Goal: Information Seeking & Learning: Learn about a topic

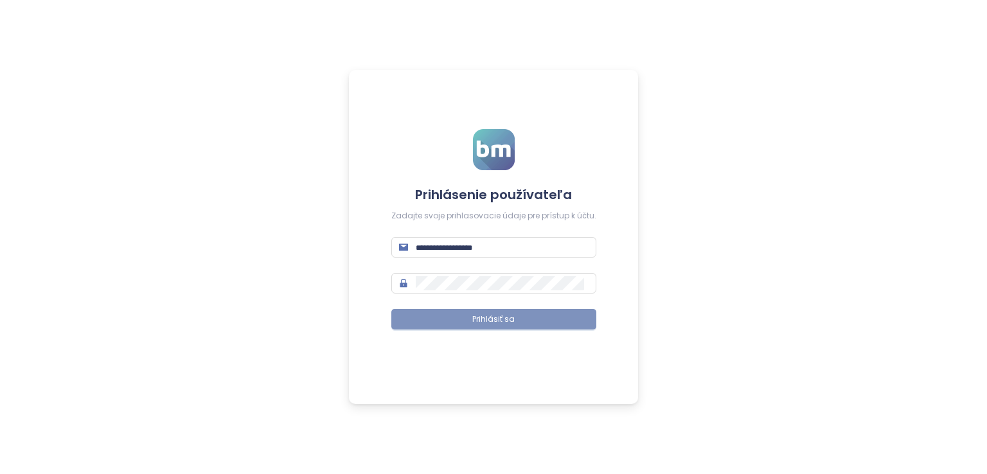
type input "**********"
click at [510, 316] on span "Prihlásiť sa" at bounding box center [494, 320] width 42 height 12
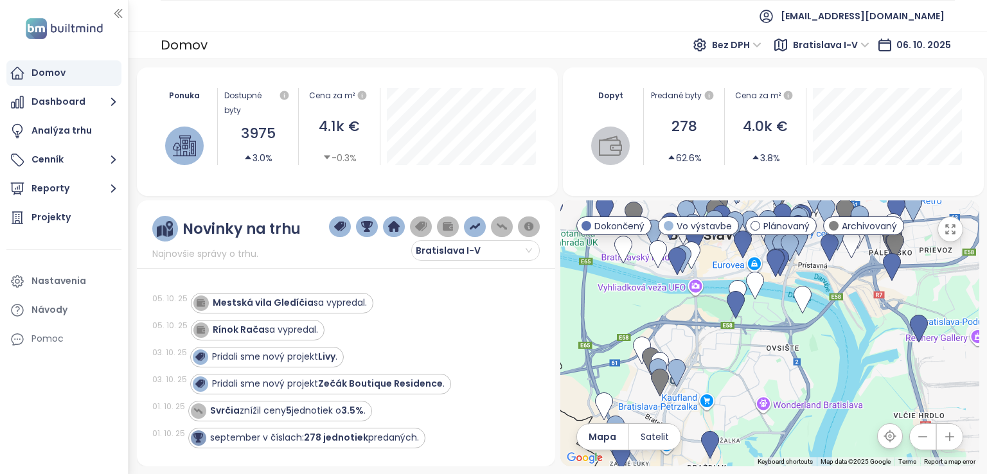
drag, startPoint x: 800, startPoint y: 412, endPoint x: 645, endPoint y: 280, distance: 202.9
click at [645, 280] on div at bounding box center [770, 334] width 419 height 266
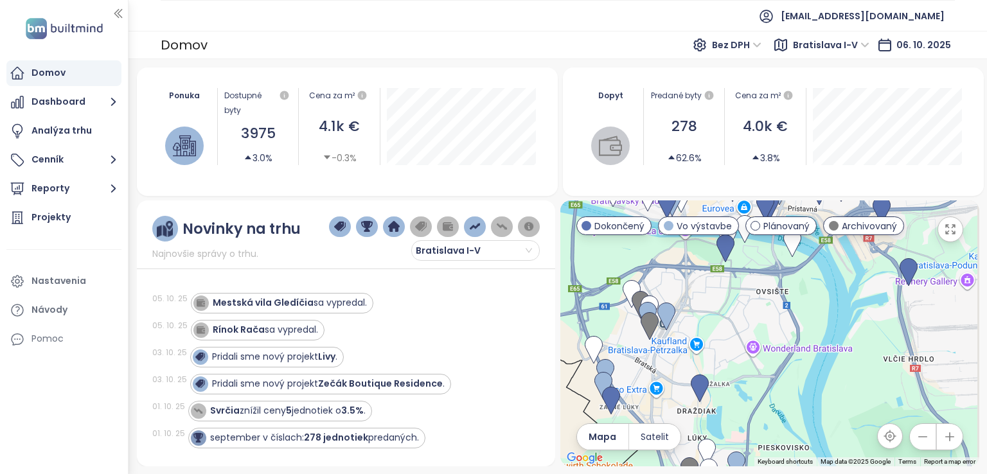
drag, startPoint x: 771, startPoint y: 330, endPoint x: 768, endPoint y: 237, distance: 93.3
click at [768, 239] on div at bounding box center [770, 334] width 419 height 266
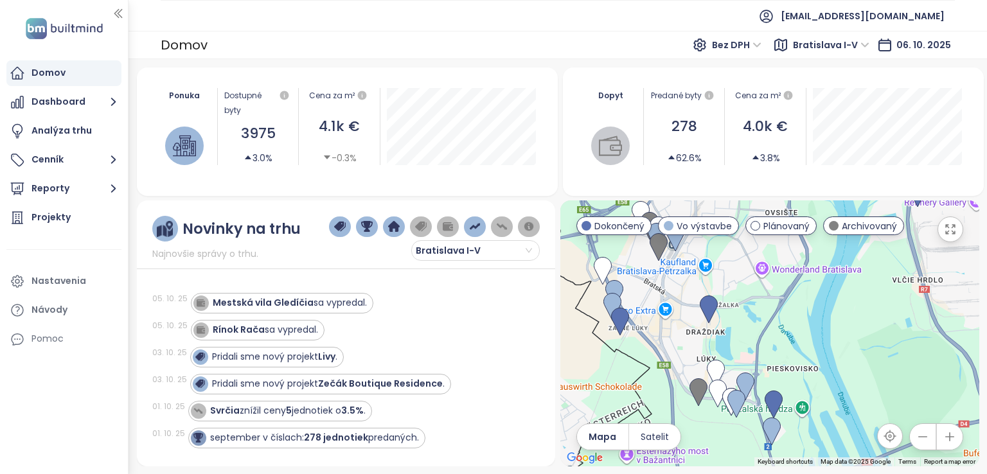
drag, startPoint x: 779, startPoint y: 298, endPoint x: 774, endPoint y: 239, distance: 59.4
click at [776, 232] on div "← Move left → Move right ↑ Move up ↓ Move down + Zoom in - Zoom out Home Jump l…" at bounding box center [770, 334] width 419 height 266
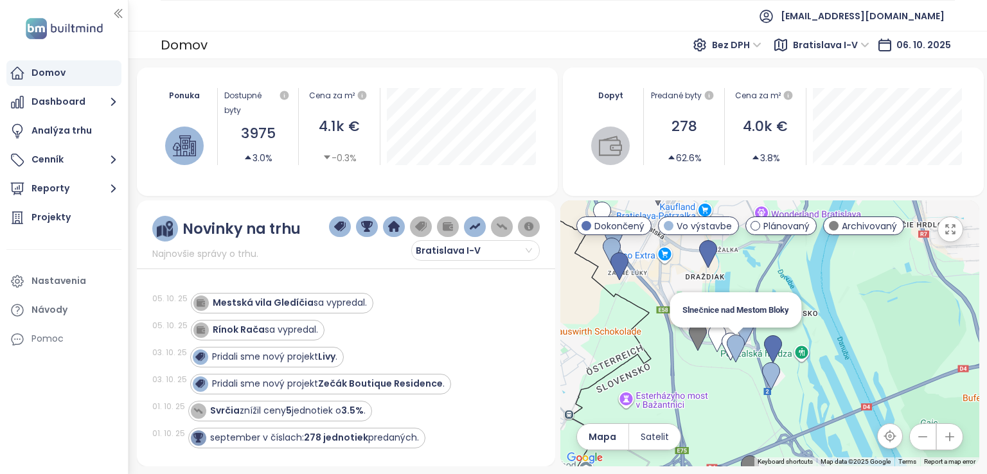
click at [738, 344] on img at bounding box center [736, 349] width 18 height 28
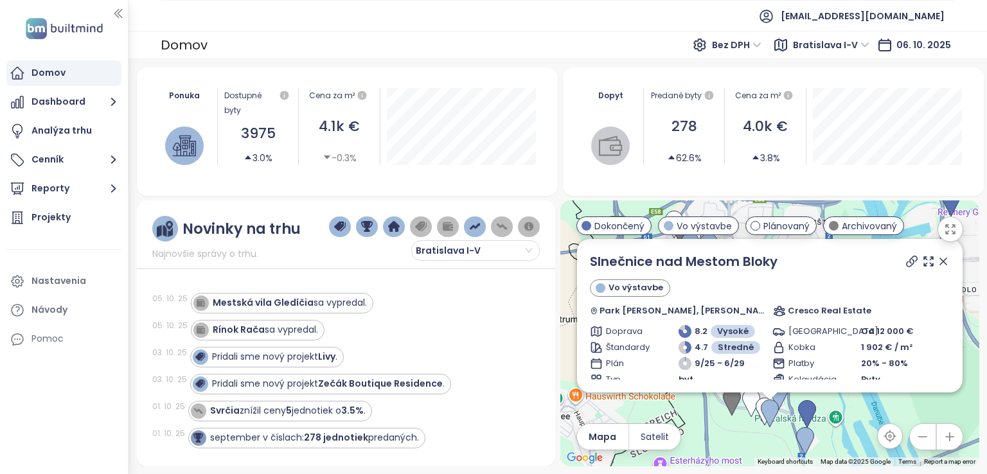
click at [939, 259] on icon at bounding box center [943, 261] width 13 height 13
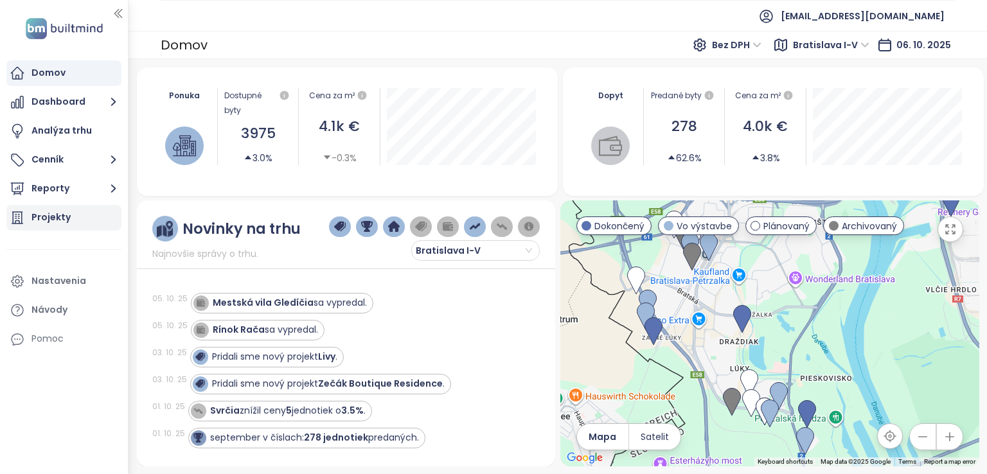
click at [84, 212] on div "Projekty" at bounding box center [63, 218] width 115 height 26
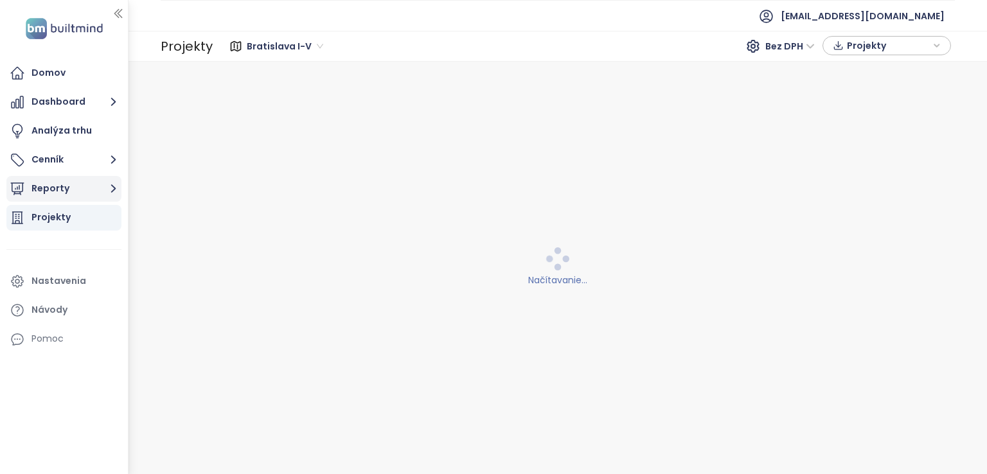
click at [113, 194] on icon "button" at bounding box center [113, 189] width 16 height 16
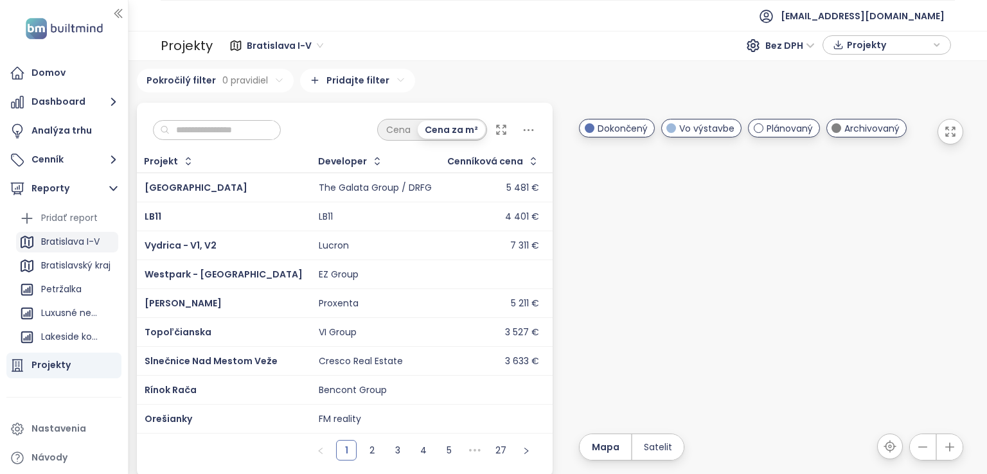
click at [75, 239] on div "Bratislava I-V" at bounding box center [70, 242] width 59 height 16
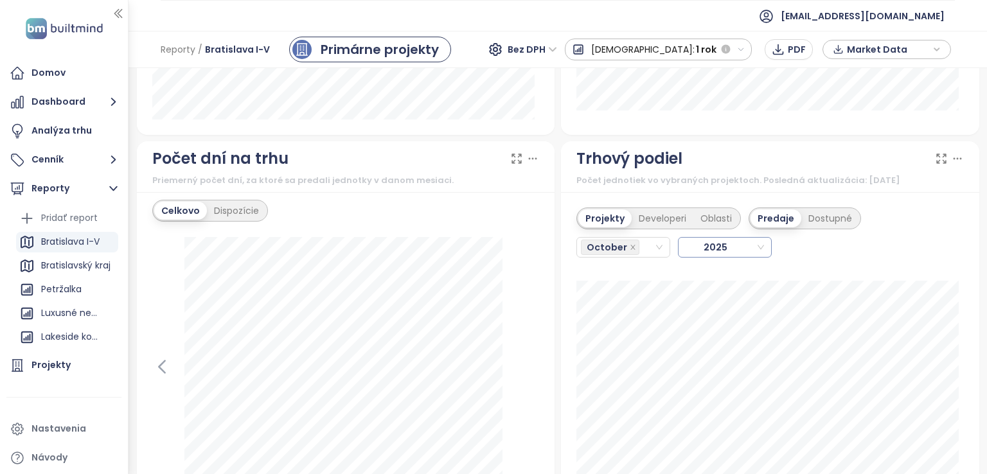
scroll to position [1543, 0]
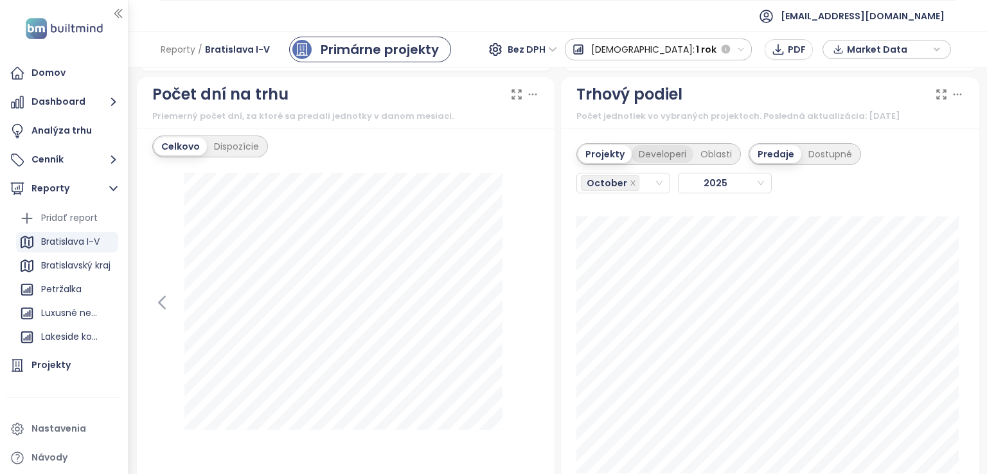
click at [644, 150] on div "Developeri" at bounding box center [663, 154] width 62 height 18
click at [596, 147] on div "Projekty" at bounding box center [604, 154] width 50 height 18
click at [644, 159] on div "Developeri" at bounding box center [663, 154] width 62 height 18
click at [597, 153] on div "Projekty" at bounding box center [604, 154] width 50 height 18
click at [645, 183] on div "October" at bounding box center [617, 183] width 73 height 18
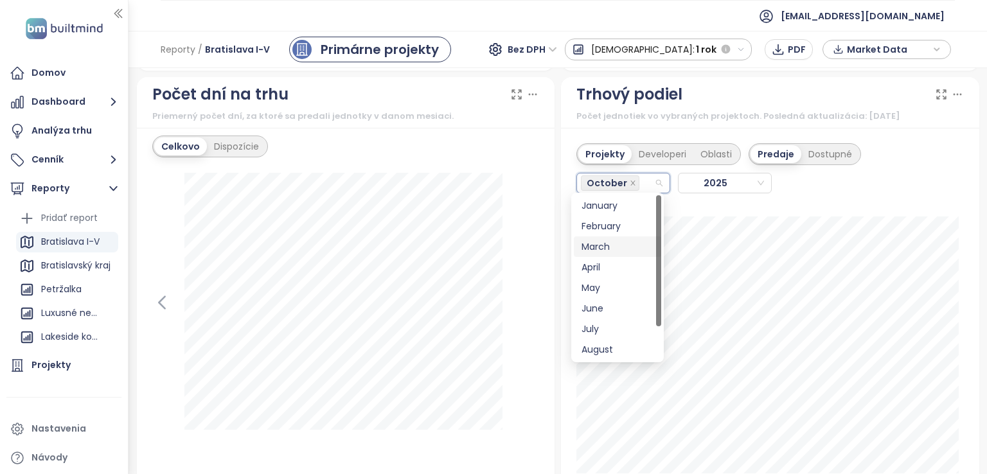
scroll to position [41, 0]
click at [610, 320] on div "September" at bounding box center [617, 329] width 87 height 21
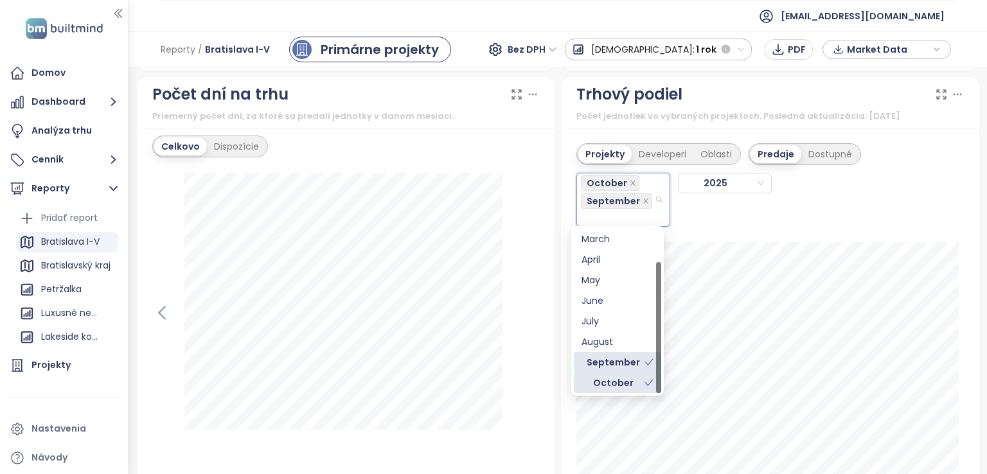
click at [606, 383] on div "October" at bounding box center [613, 383] width 63 height 14
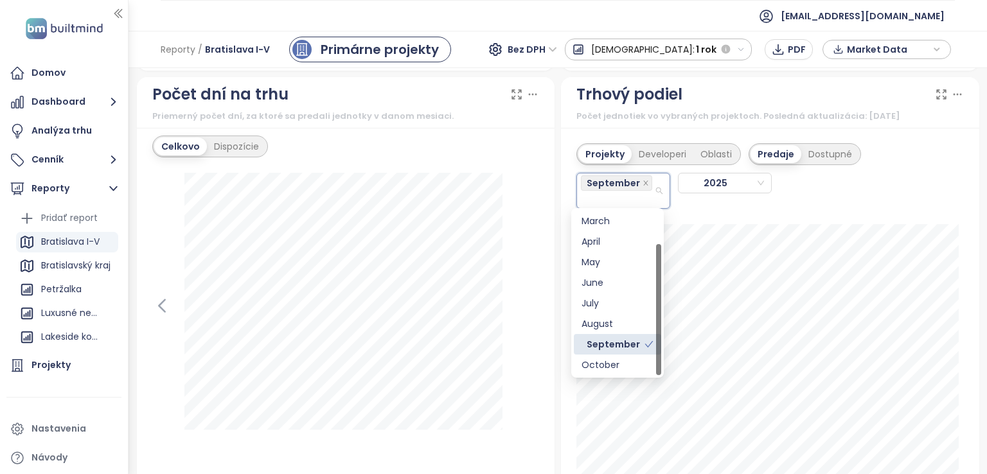
click at [944, 178] on div "Projekty Developeri Oblasti Predaje Dostupné September 2025" at bounding box center [771, 172] width 388 height 73
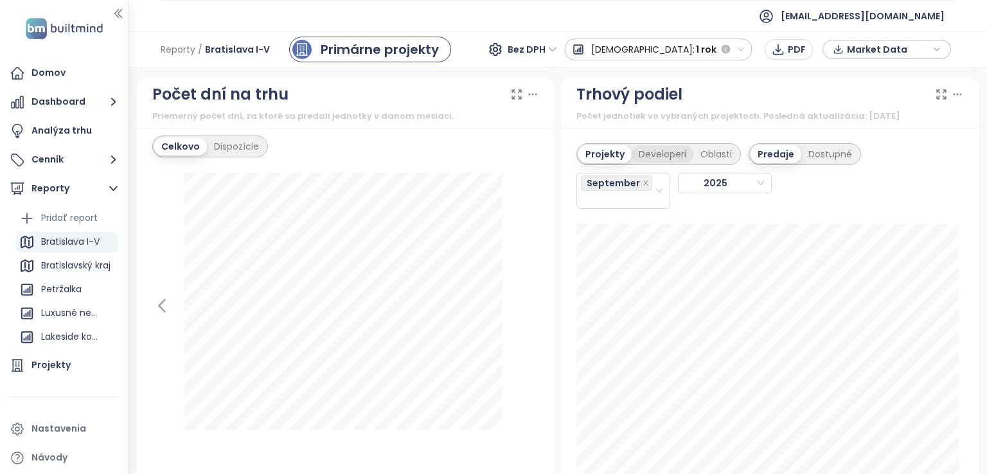
click at [640, 155] on div "Developeri" at bounding box center [663, 154] width 62 height 18
click at [635, 199] on div "September" at bounding box center [617, 190] width 73 height 33
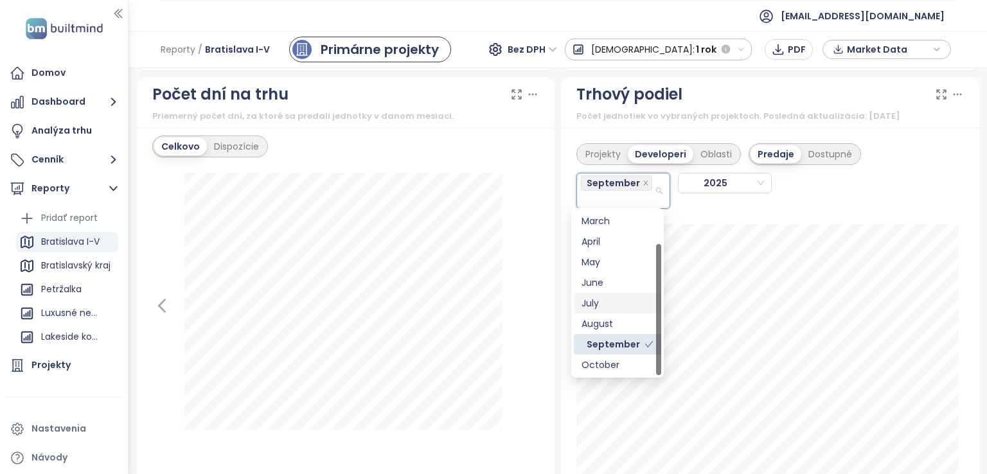
scroll to position [0, 0]
click at [606, 226] on div "January" at bounding box center [618, 221] width 72 height 14
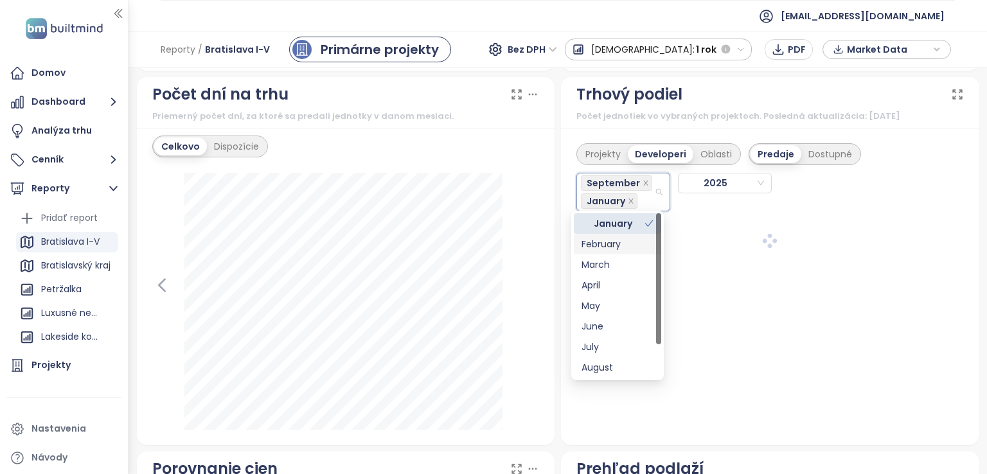
click at [603, 242] on div "February" at bounding box center [618, 244] width 72 height 14
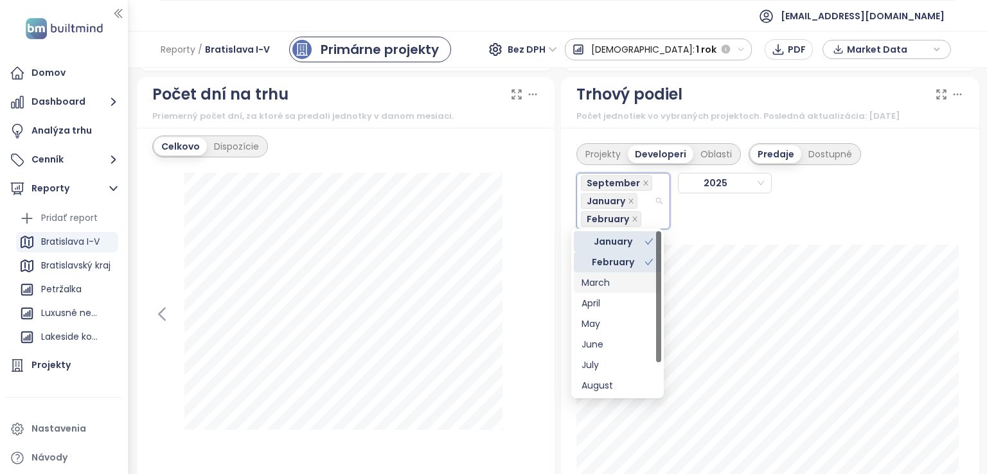
click at [597, 278] on div "March" at bounding box center [618, 283] width 72 height 14
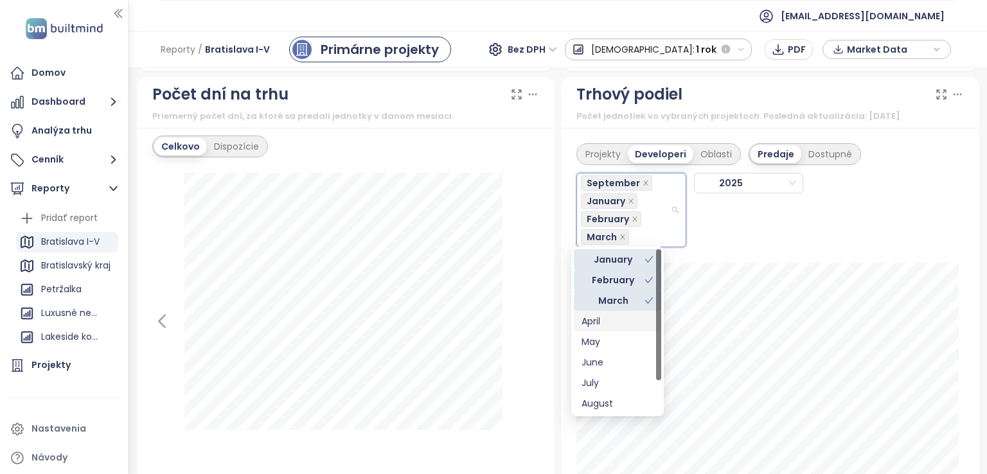
click at [593, 316] on div "April" at bounding box center [618, 321] width 72 height 14
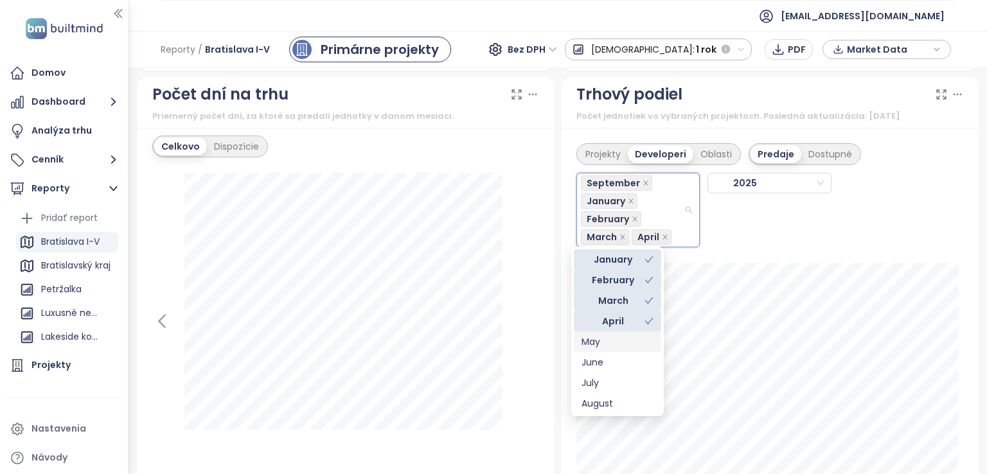
click at [597, 343] on div "May" at bounding box center [618, 342] width 72 height 14
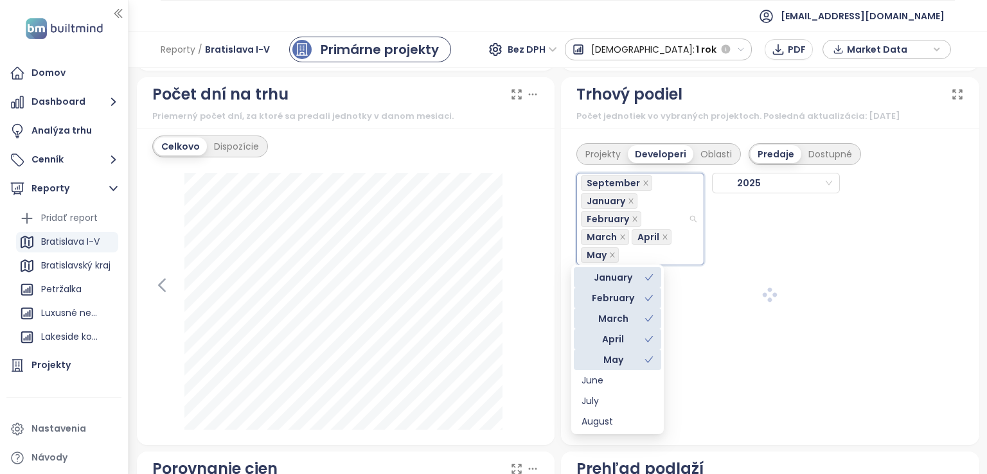
click at [591, 376] on div "June" at bounding box center [618, 381] width 72 height 14
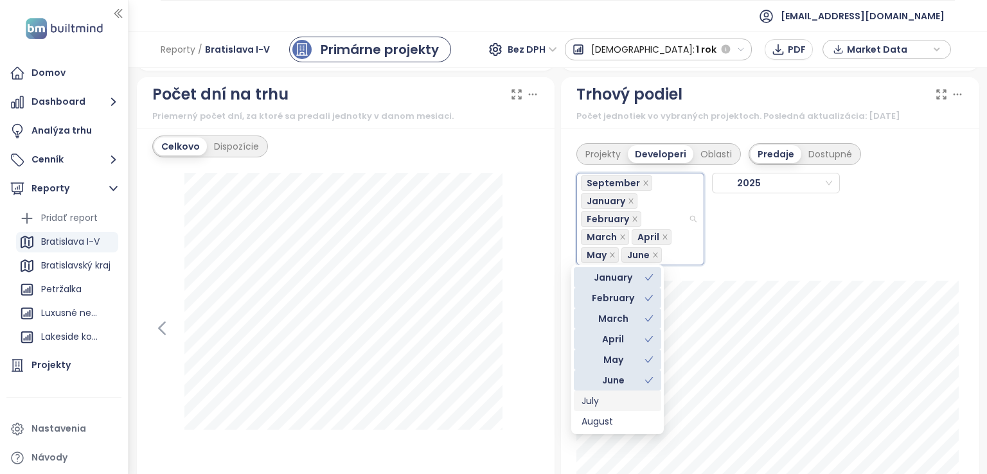
click at [592, 404] on div "July" at bounding box center [618, 401] width 72 height 14
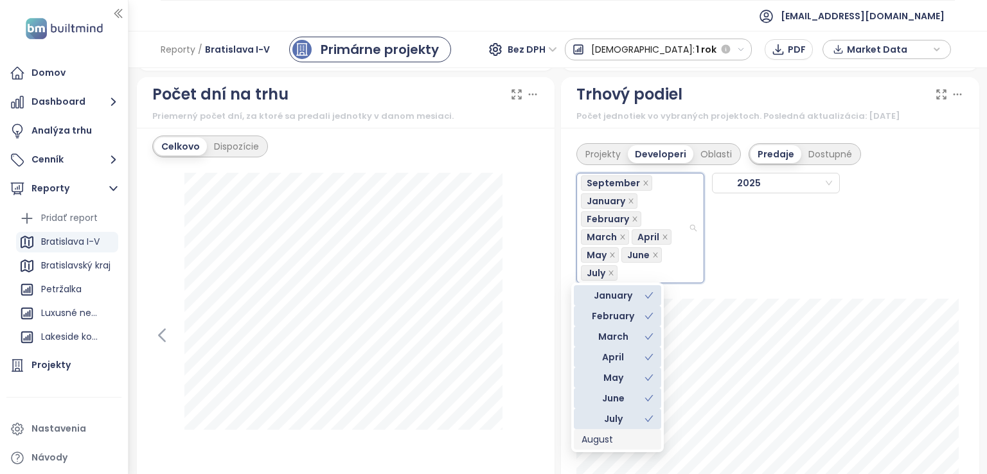
click at [594, 435] on div "August" at bounding box center [618, 440] width 72 height 14
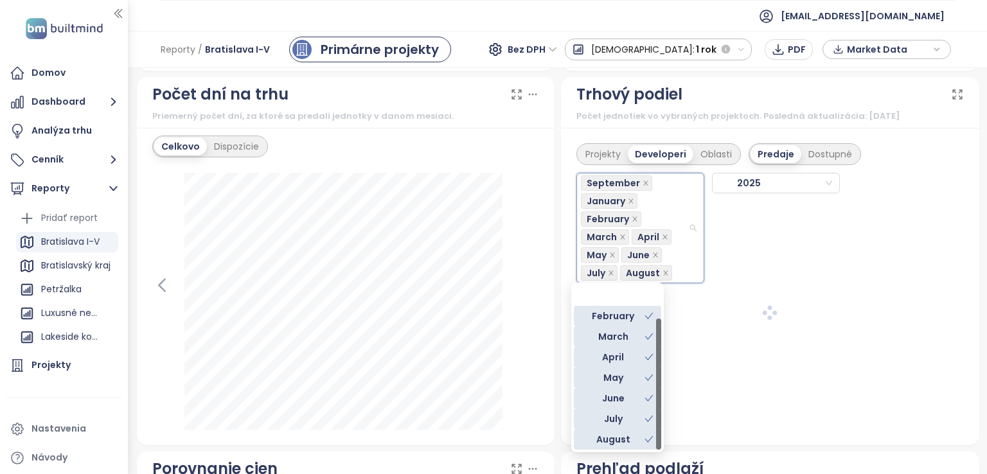
scroll to position [41, 0]
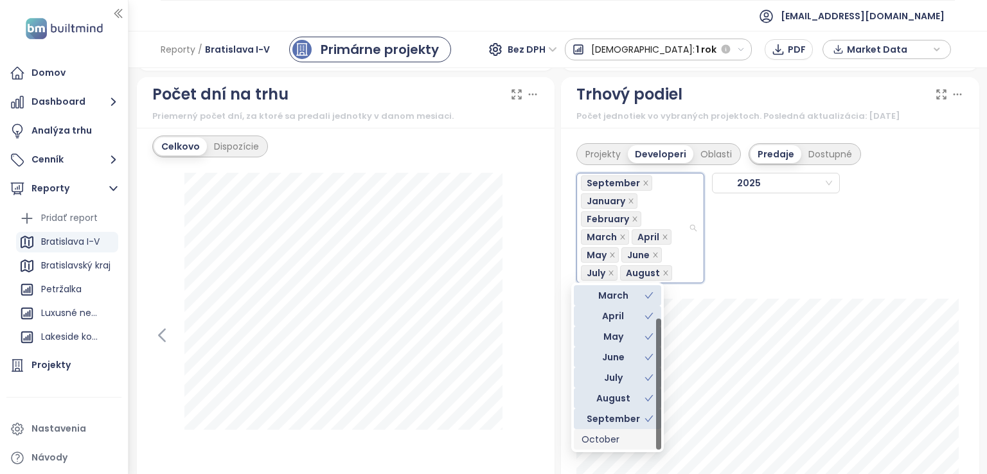
click at [601, 441] on div "October" at bounding box center [618, 440] width 72 height 14
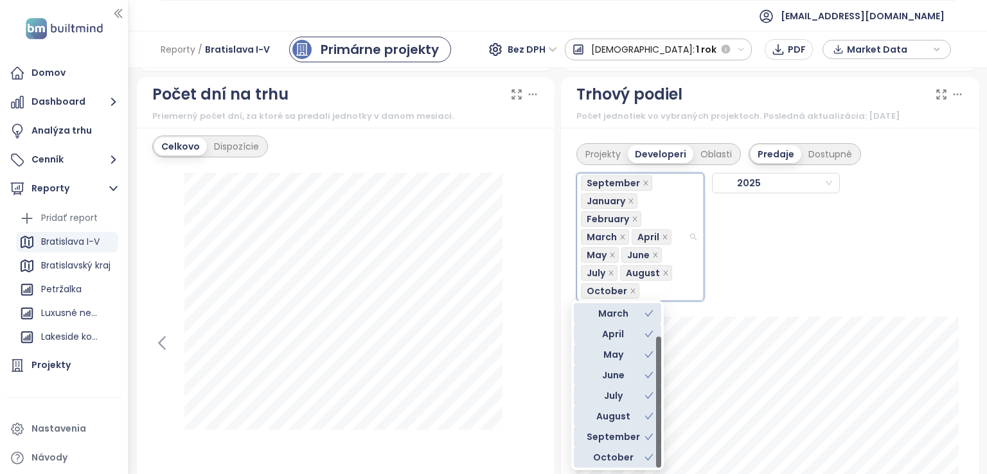
click at [561, 341] on div "Projekty Developeri Oblasti Predaje Dostupné September January February March A…" at bounding box center [770, 359] width 419 height 462
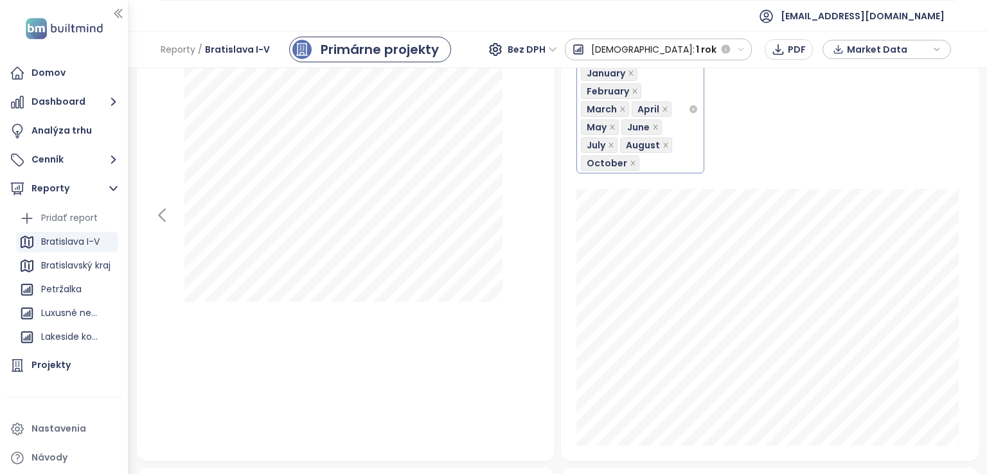
scroll to position [1672, 0]
click at [784, 445] on div "Projekty Developeri Oblasti Predaje Dostupné September January February March A…" at bounding box center [770, 230] width 419 height 462
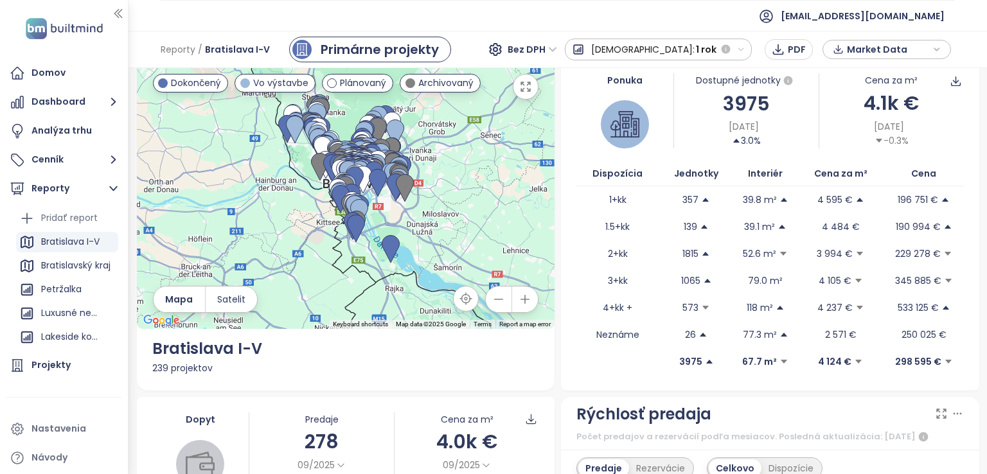
scroll to position [0, 0]
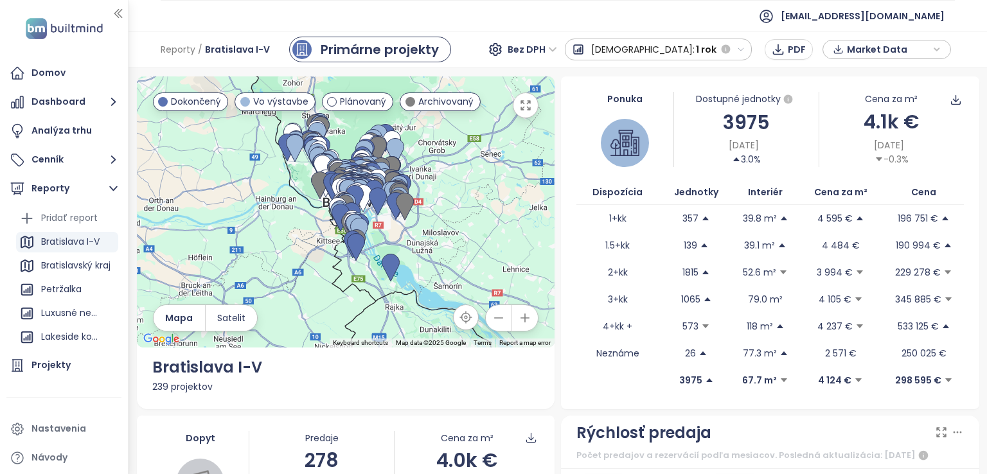
click at [521, 319] on icon "button" at bounding box center [525, 318] width 8 height 8
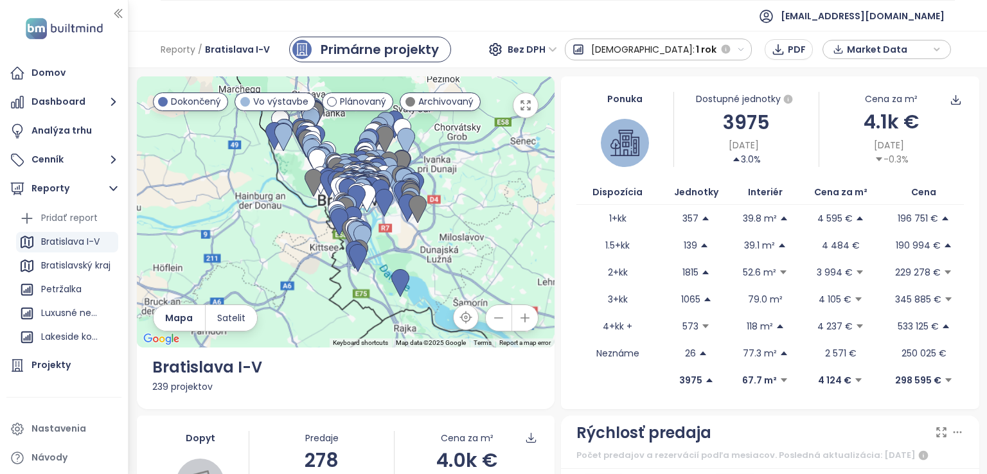
click at [521, 319] on icon "button" at bounding box center [525, 318] width 8 height 8
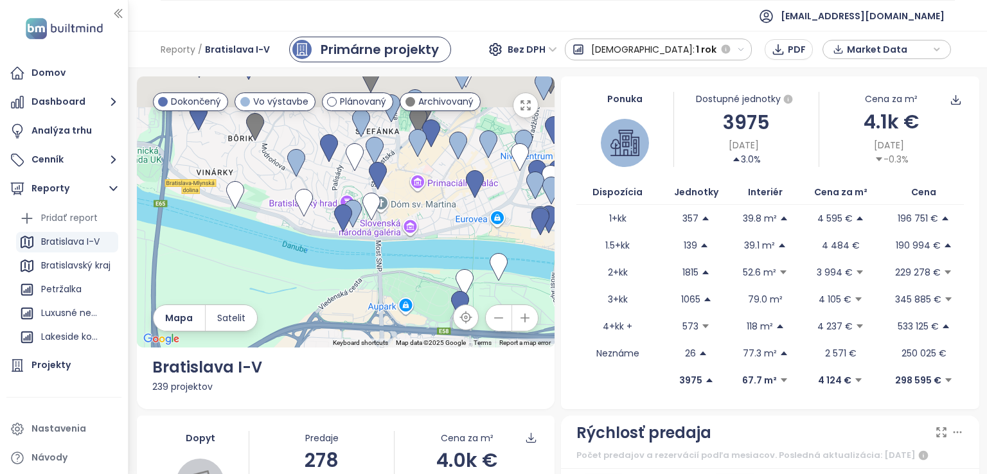
drag, startPoint x: 424, startPoint y: 169, endPoint x: 393, endPoint y: 263, distance: 99.0
click at [393, 263] on div at bounding box center [346, 212] width 419 height 271
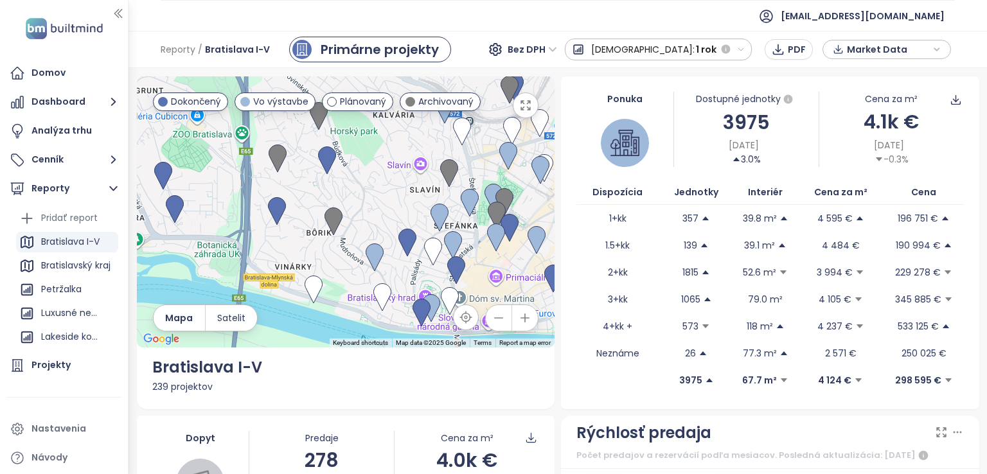
drag, startPoint x: 268, startPoint y: 201, endPoint x: 355, endPoint y: 302, distance: 133.6
click at [355, 302] on div at bounding box center [346, 212] width 419 height 271
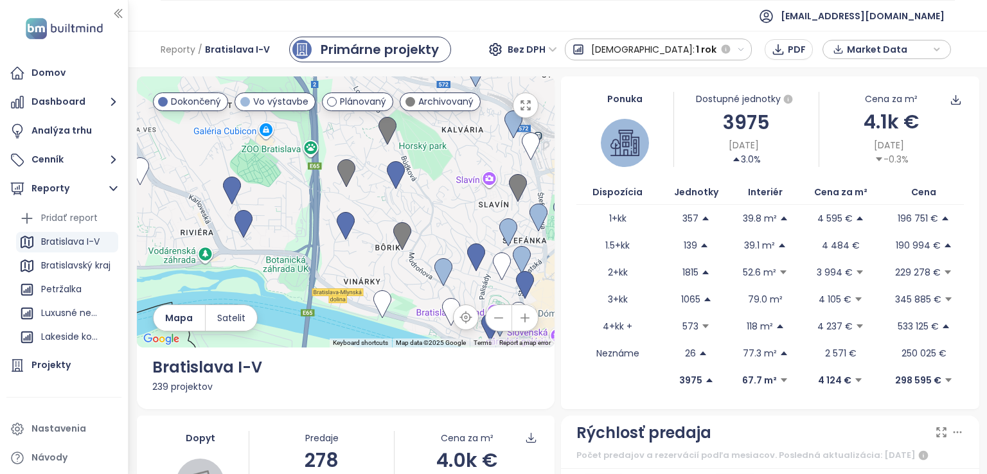
drag, startPoint x: 239, startPoint y: 197, endPoint x: 315, endPoint y: 212, distance: 77.9
click at [315, 212] on div at bounding box center [346, 212] width 419 height 271
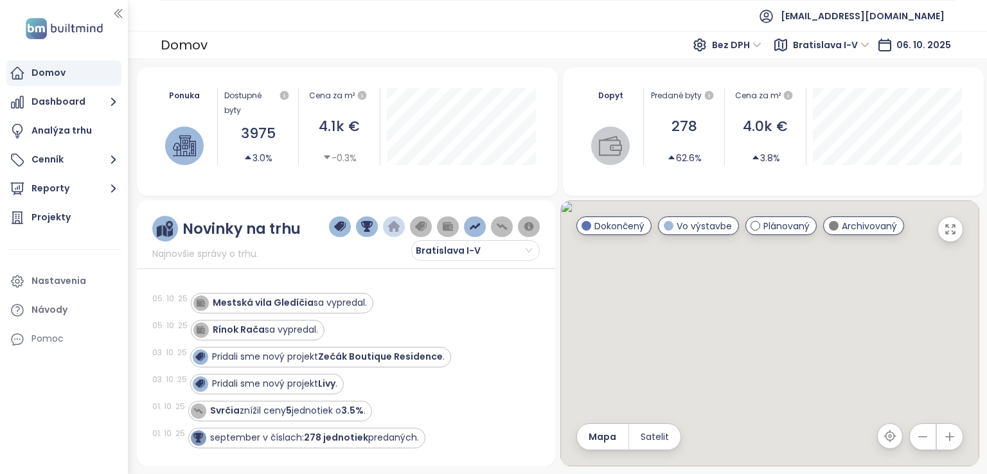
click at [949, 435] on icon "button" at bounding box center [950, 437] width 13 height 13
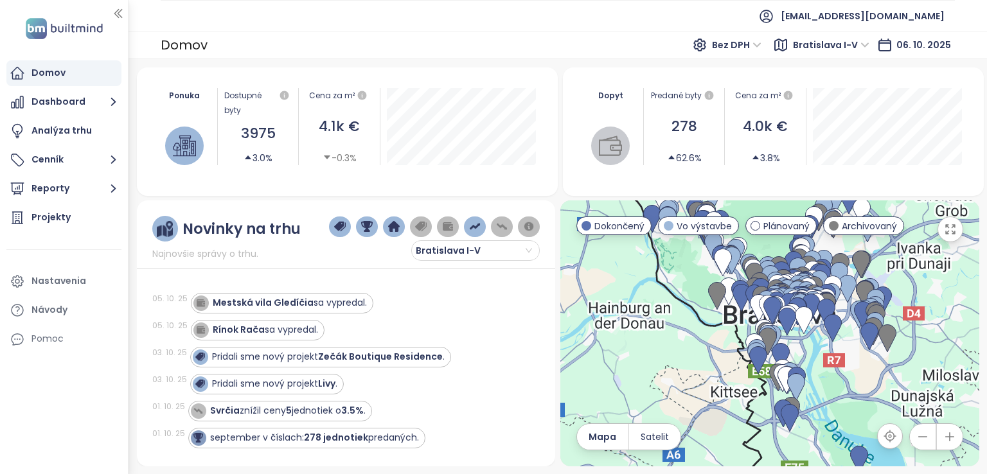
click at [949, 435] on icon "button" at bounding box center [950, 437] width 13 height 13
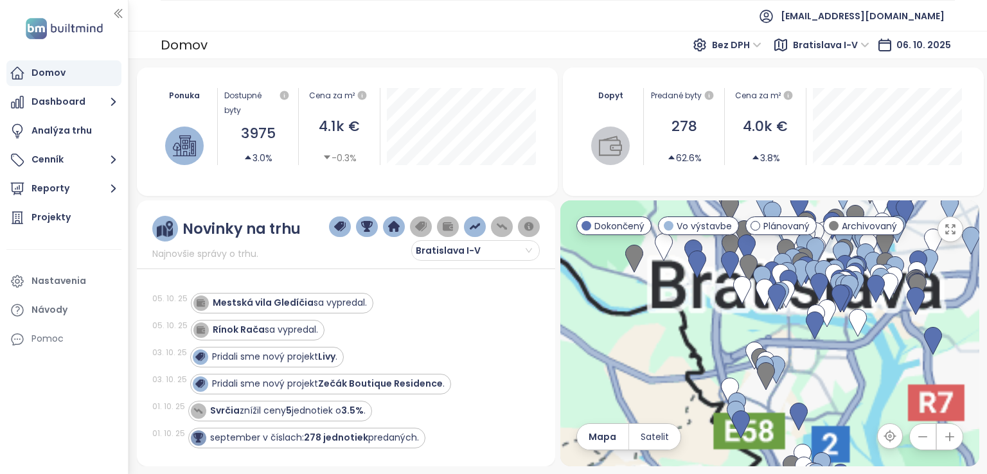
click at [660, 410] on div "To navigate, press the arrow keys." at bounding box center [770, 334] width 419 height 266
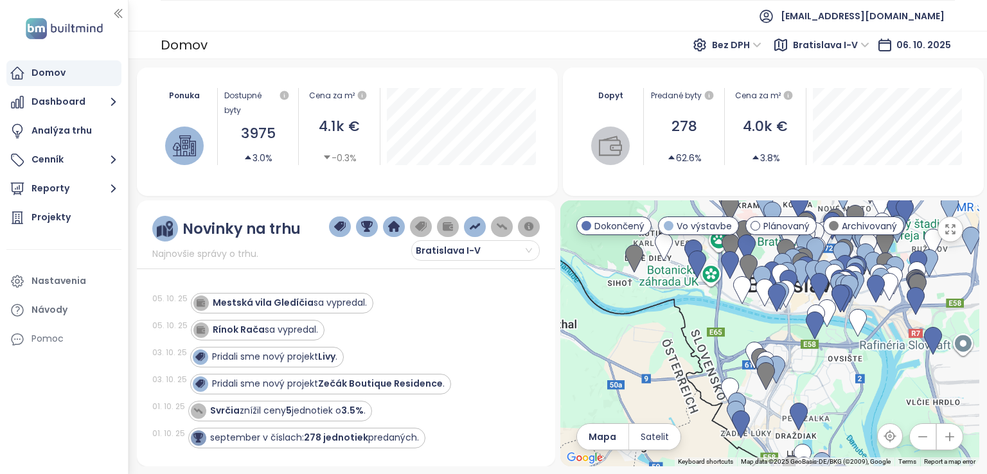
drag, startPoint x: 660, startPoint y: 283, endPoint x: 626, endPoint y: 465, distance: 185.1
click at [626, 451] on div at bounding box center [770, 334] width 419 height 266
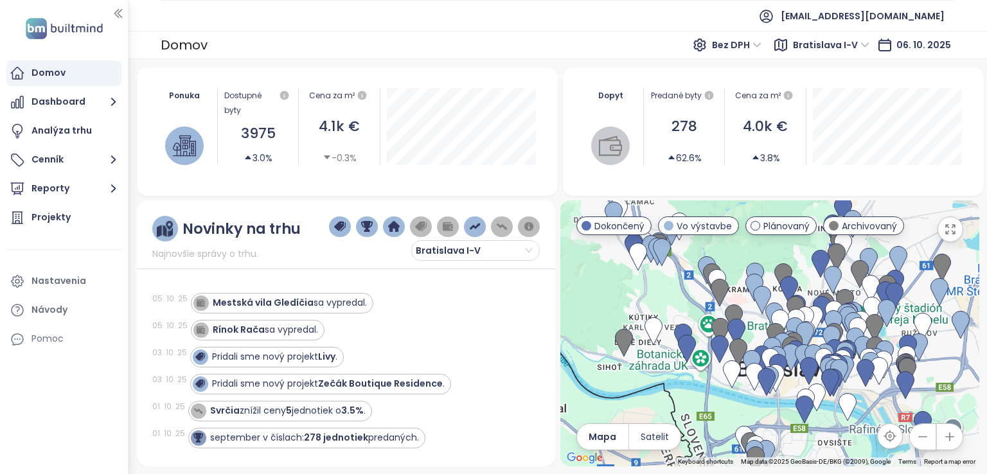
drag, startPoint x: 681, startPoint y: 323, endPoint x: 671, endPoint y: 410, distance: 88.0
click at [671, 410] on div at bounding box center [770, 334] width 419 height 266
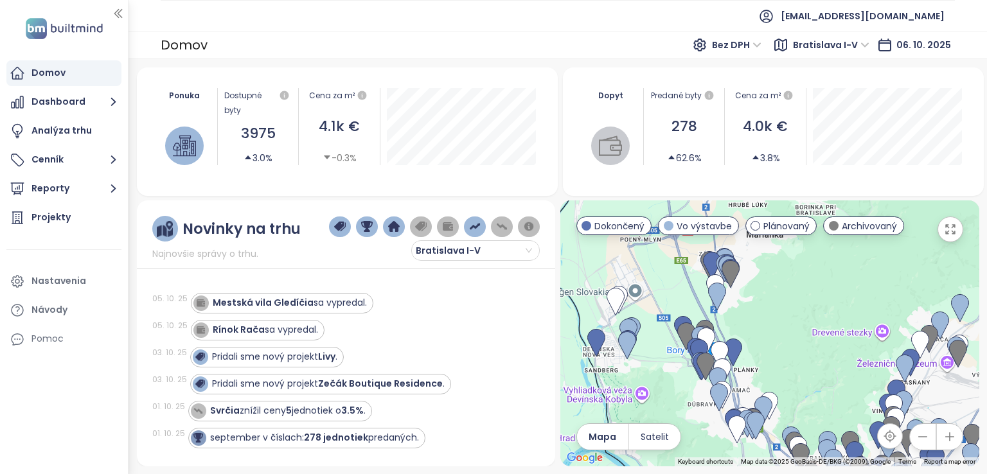
drag, startPoint x: 620, startPoint y: 279, endPoint x: 692, endPoint y: 428, distance: 165.0
click at [692, 428] on div at bounding box center [770, 334] width 419 height 266
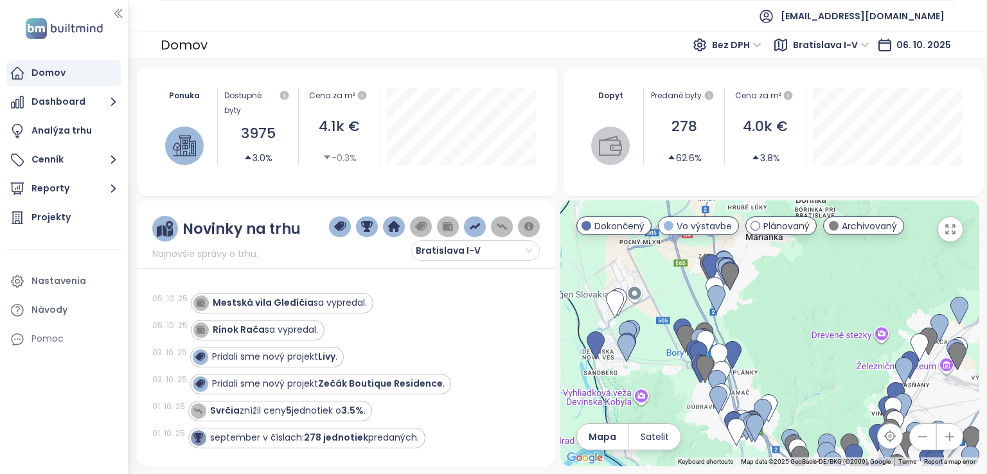
click at [949, 437] on icon "button" at bounding box center [950, 437] width 8 height 8
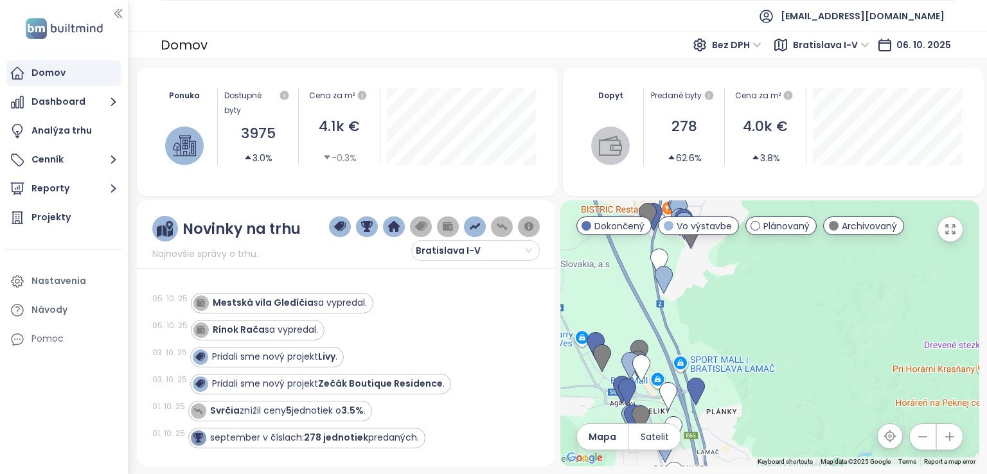
click at [949, 437] on icon "button" at bounding box center [950, 437] width 8 height 8
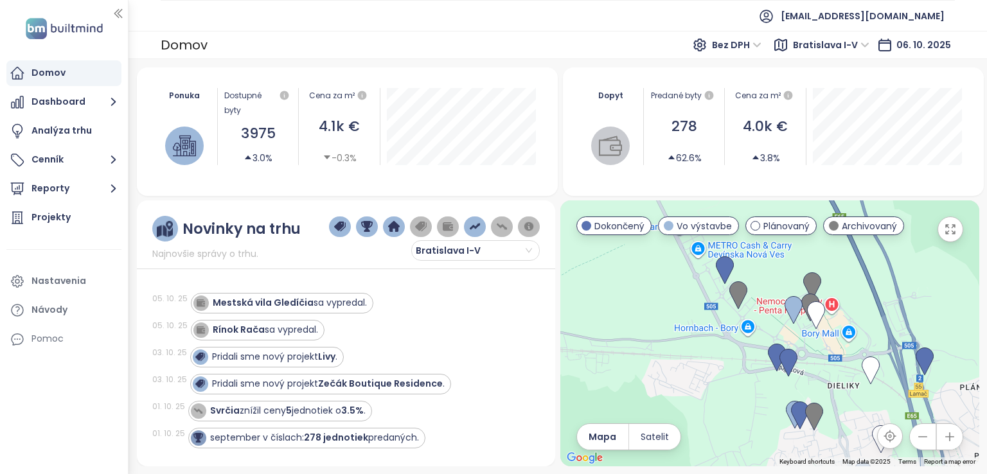
drag, startPoint x: 670, startPoint y: 352, endPoint x: 987, endPoint y: 248, distance: 333.6
click at [987, 248] on div "Ponuka Dostupné byty 3975 3.0% Cena za m² 4.1k € -0.3% Dopyt Predané byty 278 6…" at bounding box center [558, 266] width 859 height 415
click at [946, 438] on icon "button" at bounding box center [950, 437] width 13 height 13
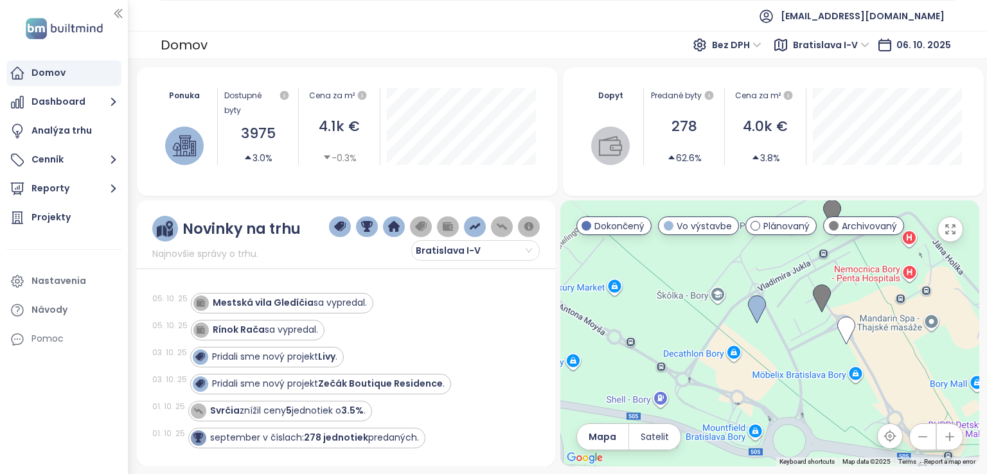
drag, startPoint x: 825, startPoint y: 325, endPoint x: 667, endPoint y: 361, distance: 162.8
click at [667, 361] on div at bounding box center [770, 334] width 419 height 266
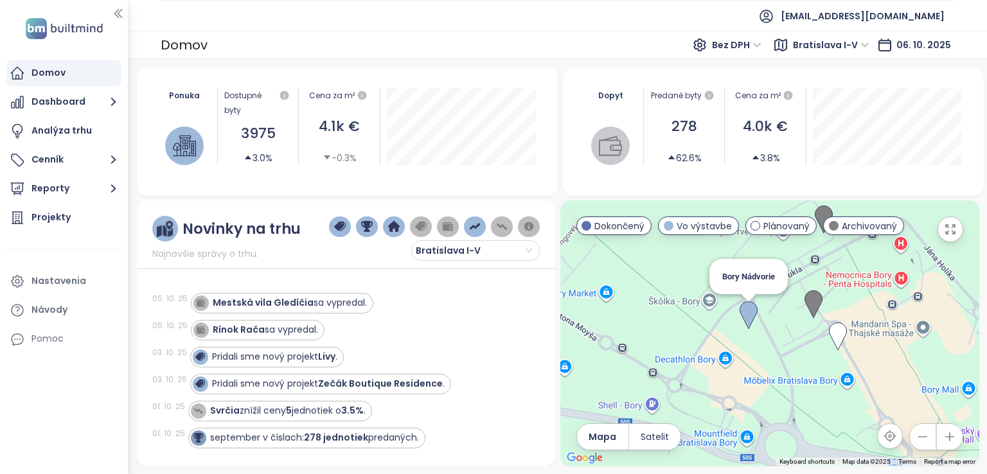
click at [746, 312] on img at bounding box center [749, 316] width 18 height 28
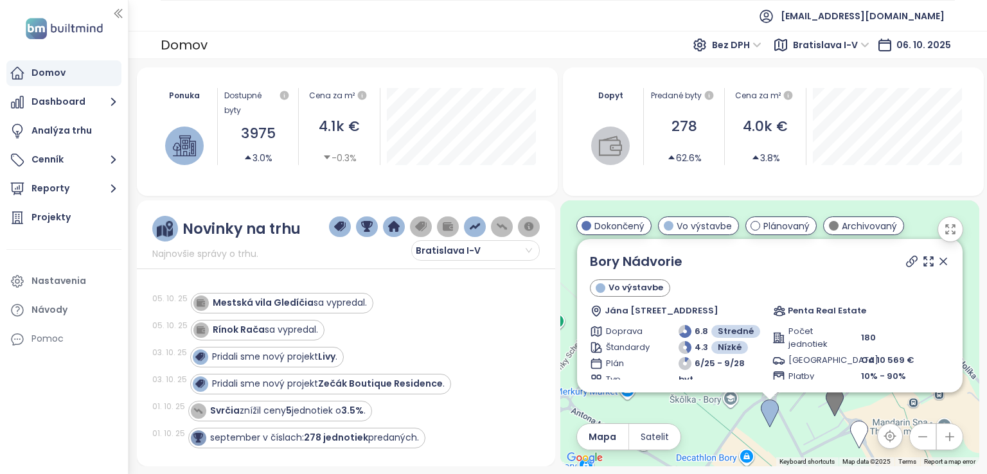
click at [937, 262] on icon at bounding box center [943, 261] width 13 height 13
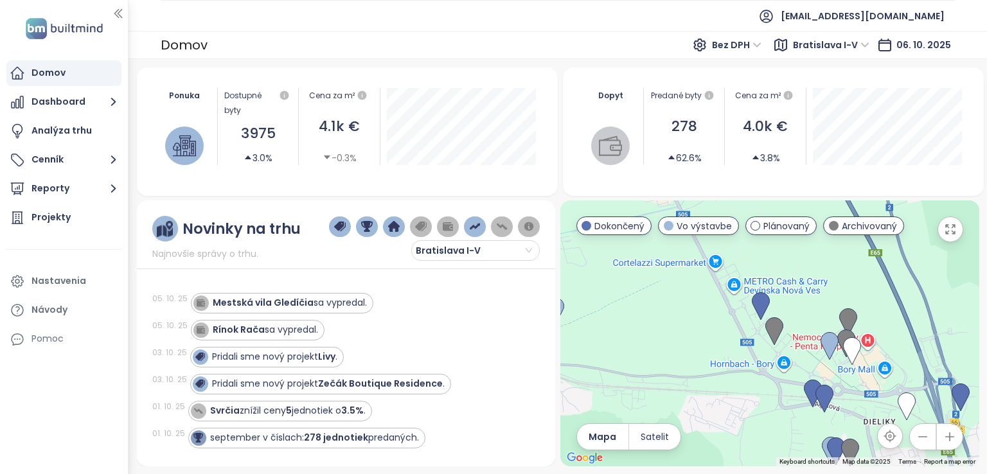
click at [923, 437] on icon "button" at bounding box center [923, 437] width 13 height 13
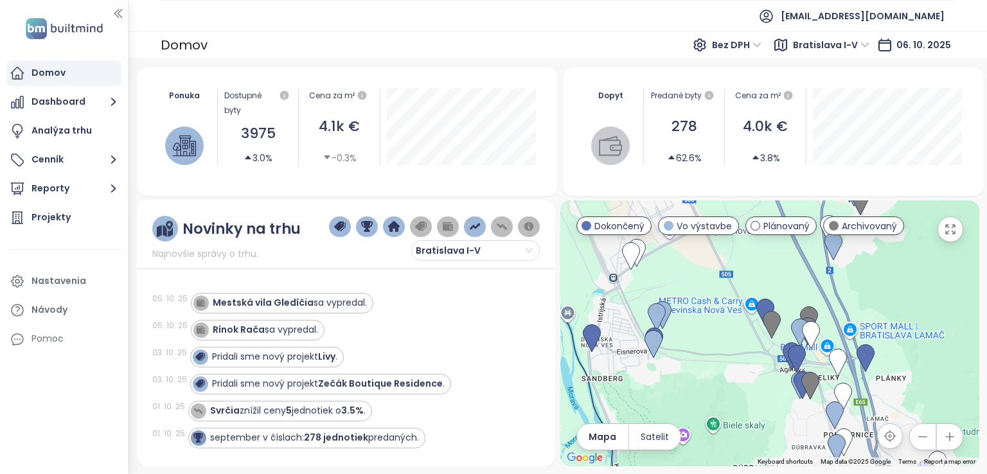
click at [923, 437] on icon "button" at bounding box center [923, 437] width 13 height 13
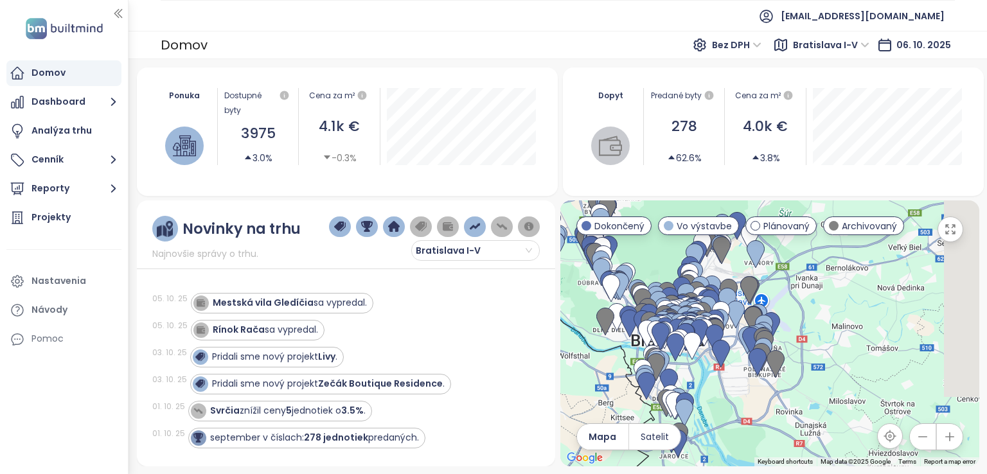
drag, startPoint x: 825, startPoint y: 318, endPoint x: 595, endPoint y: 240, distance: 242.9
click at [595, 240] on div at bounding box center [770, 334] width 419 height 266
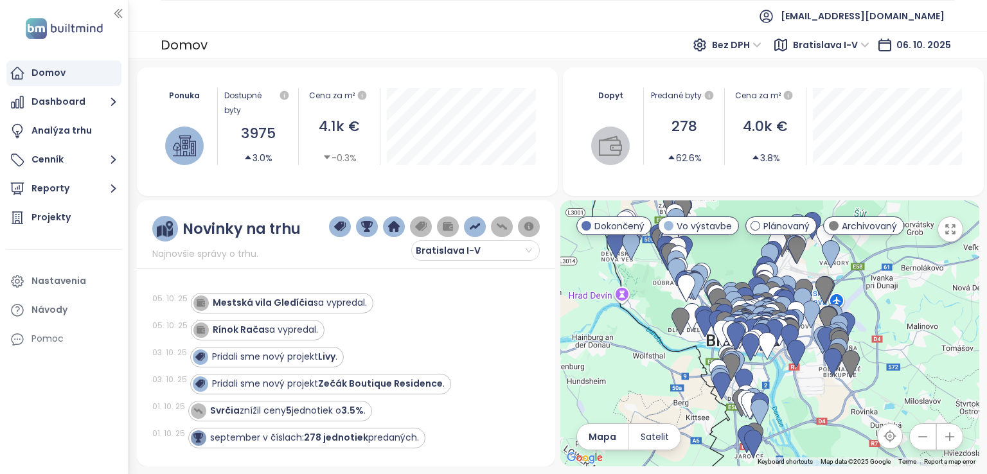
drag, startPoint x: 684, startPoint y: 387, endPoint x: 795, endPoint y: 386, distance: 110.6
click at [795, 386] on div at bounding box center [770, 334] width 419 height 266
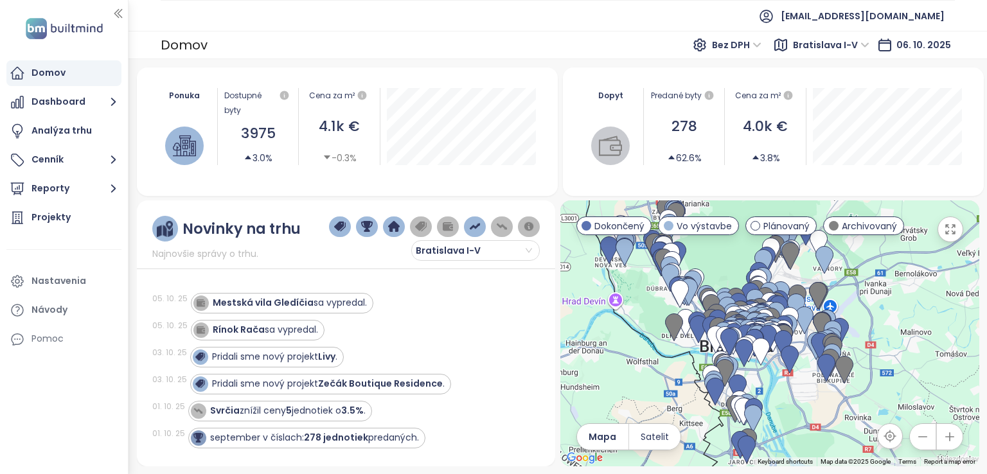
click at [948, 433] on icon "button" at bounding box center [950, 437] width 13 height 13
